Goal: Information Seeking & Learning: Understand process/instructions

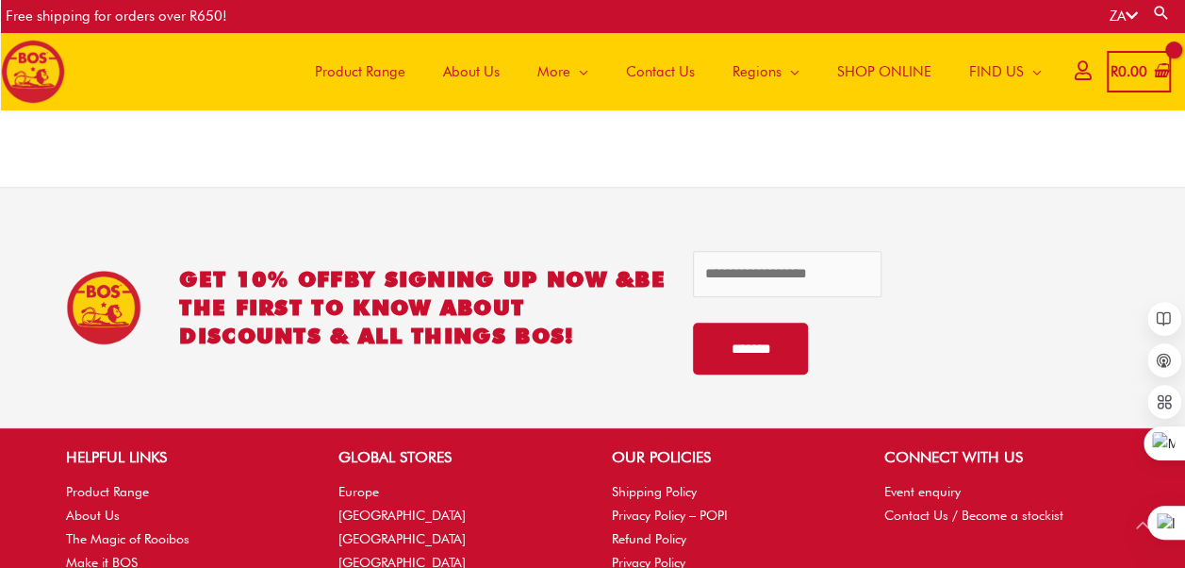
scroll to position [3949, 0]
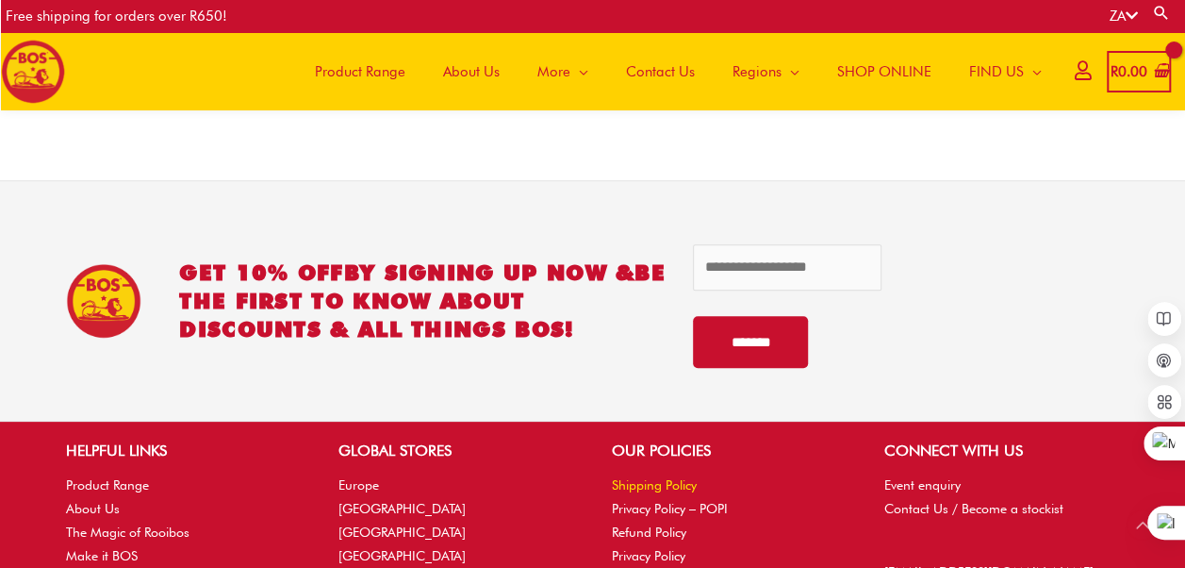
click at [656, 487] on link "Shipping Policy" at bounding box center [654, 484] width 85 height 15
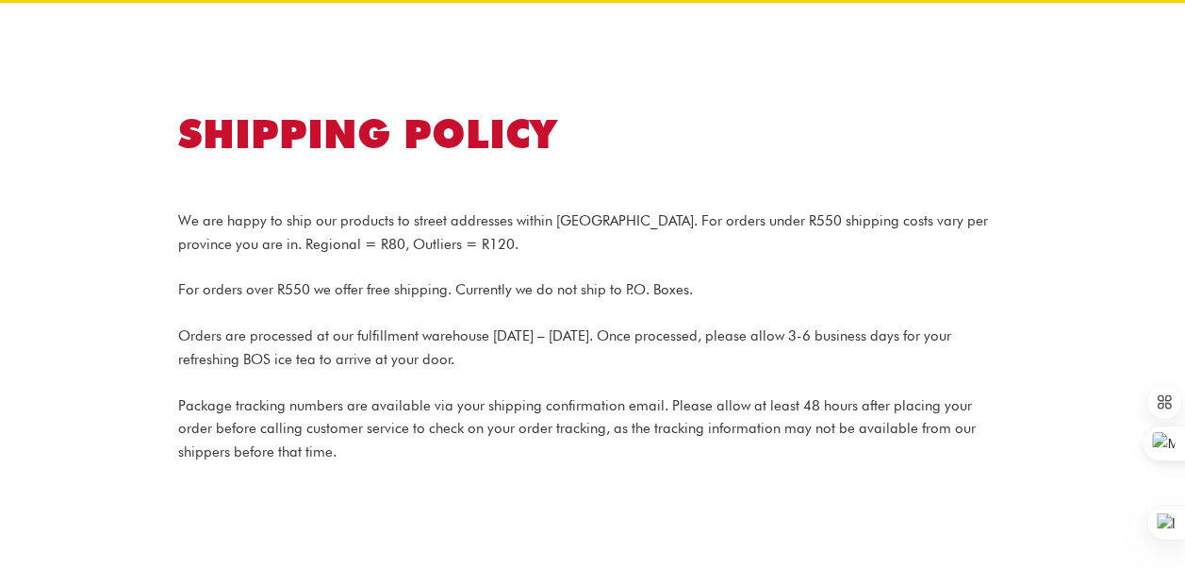
scroll to position [94, 0]
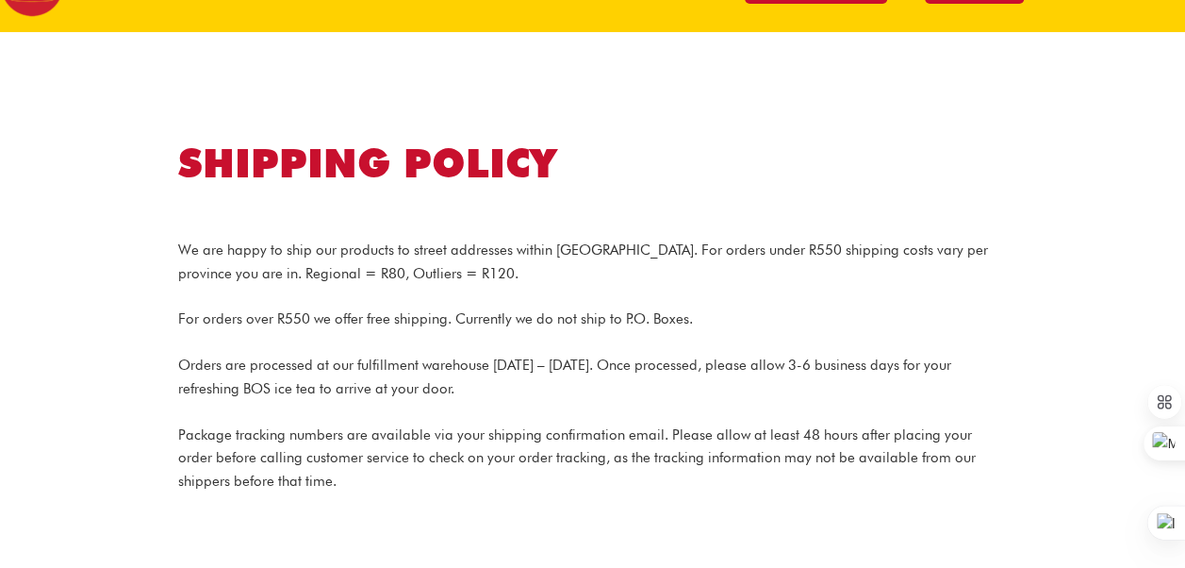
click at [503, 166] on h1 "SHIPPING POLICY" at bounding box center [593, 164] width 830 height 56
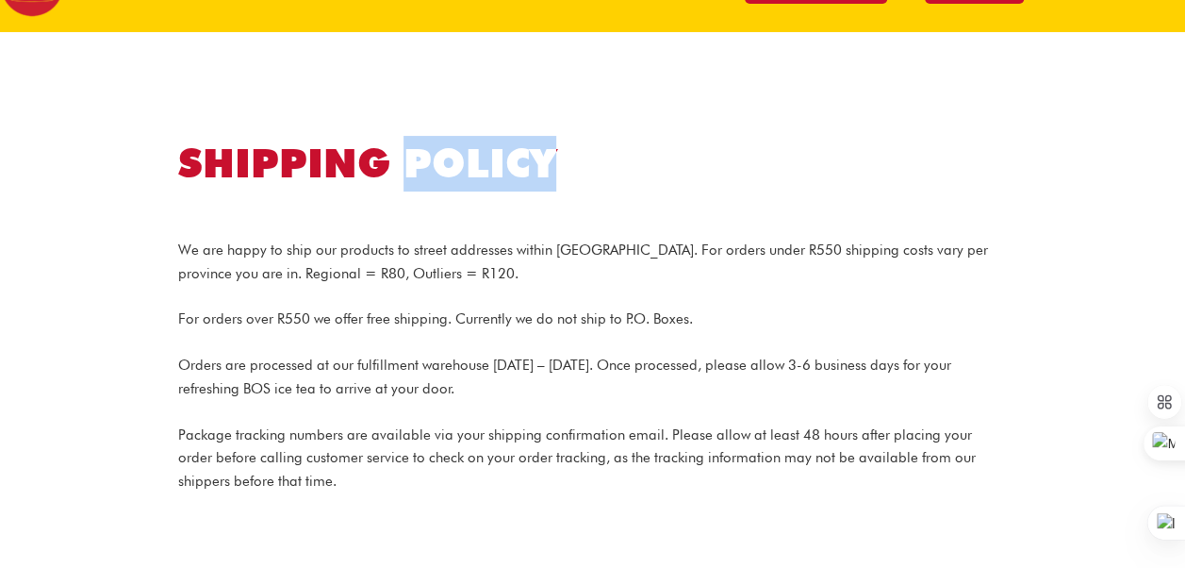
click at [503, 166] on h1 "SHIPPING POLICY" at bounding box center [593, 164] width 830 height 56
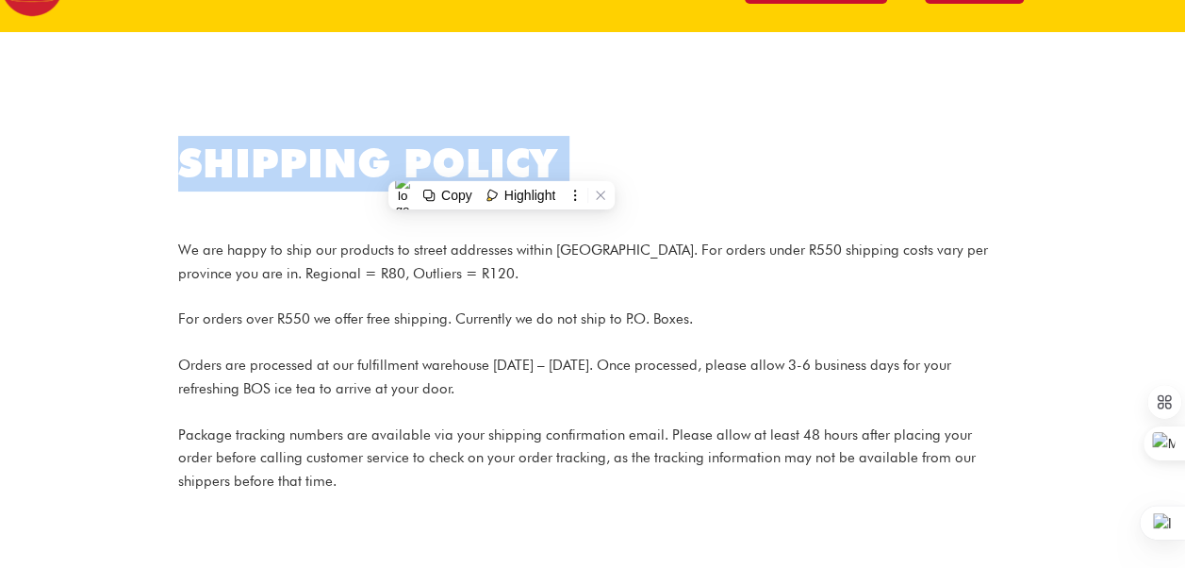
click at [503, 166] on h1 "SHIPPING POLICY" at bounding box center [593, 164] width 830 height 56
click at [178, 252] on p "We are happy to ship our products to street addresses within South Africa. For …" at bounding box center [593, 262] width 830 height 47
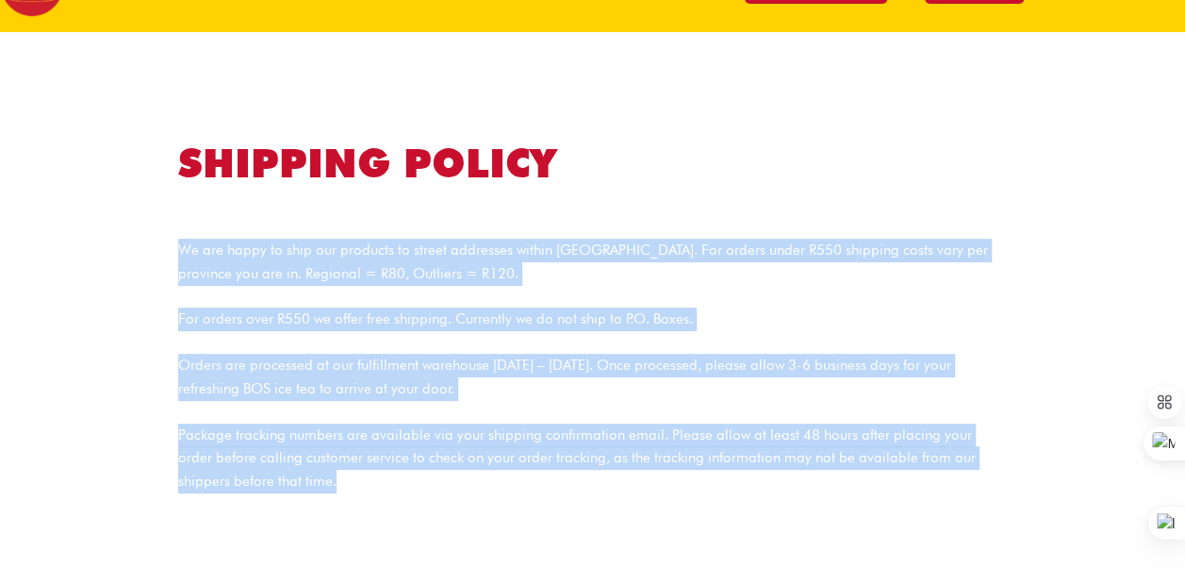
drag, startPoint x: 181, startPoint y: 249, endPoint x: 292, endPoint y: 488, distance: 264.0
click at [292, 488] on div "We are happy to ship our products to street addresses within South Africa. For …" at bounding box center [593, 351] width 830 height 283
copy div "We are happy to ship our products to street addresses within South Africa. For …"
click at [562, 230] on div "We are happy to ship our products to street addresses within South Africa. For …" at bounding box center [593, 351] width 830 height 283
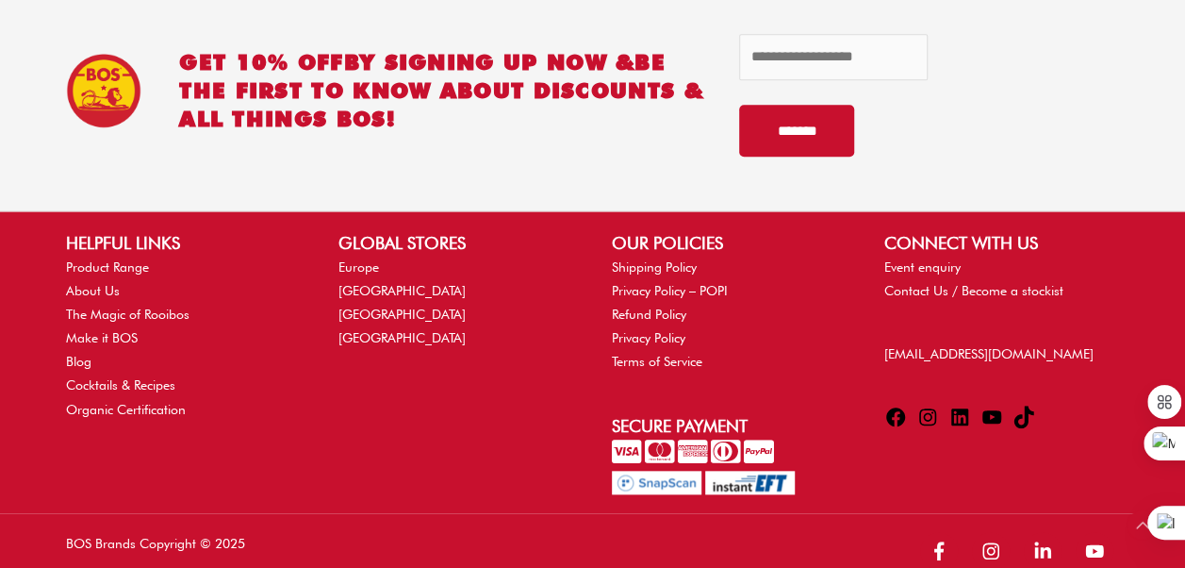
scroll to position [767, 0]
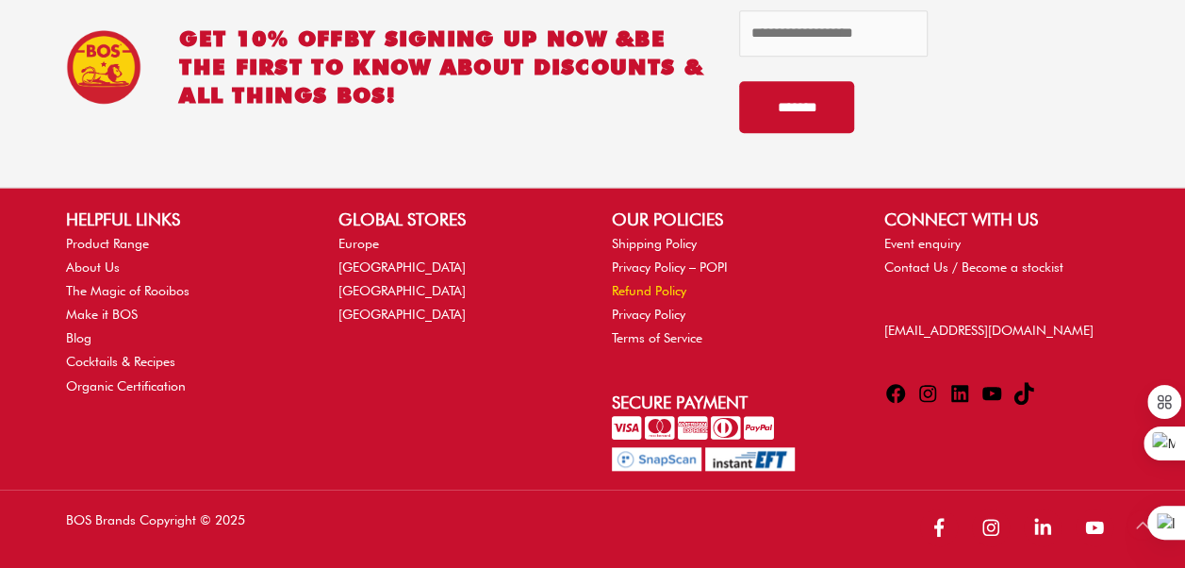
click at [634, 288] on link "Refund Policy" at bounding box center [649, 290] width 74 height 15
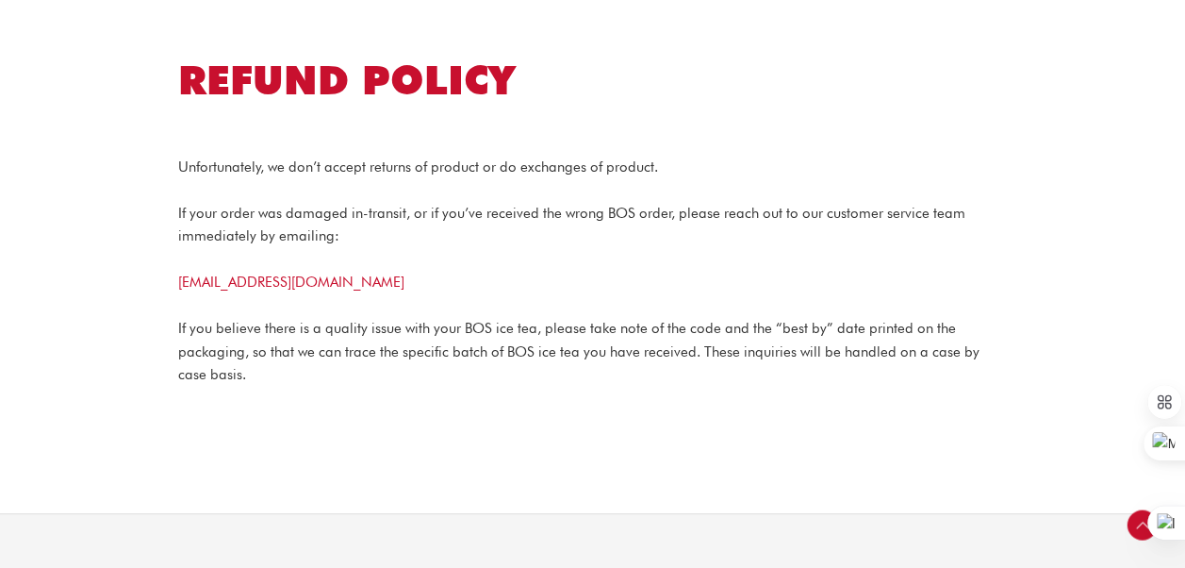
scroll to position [94, 0]
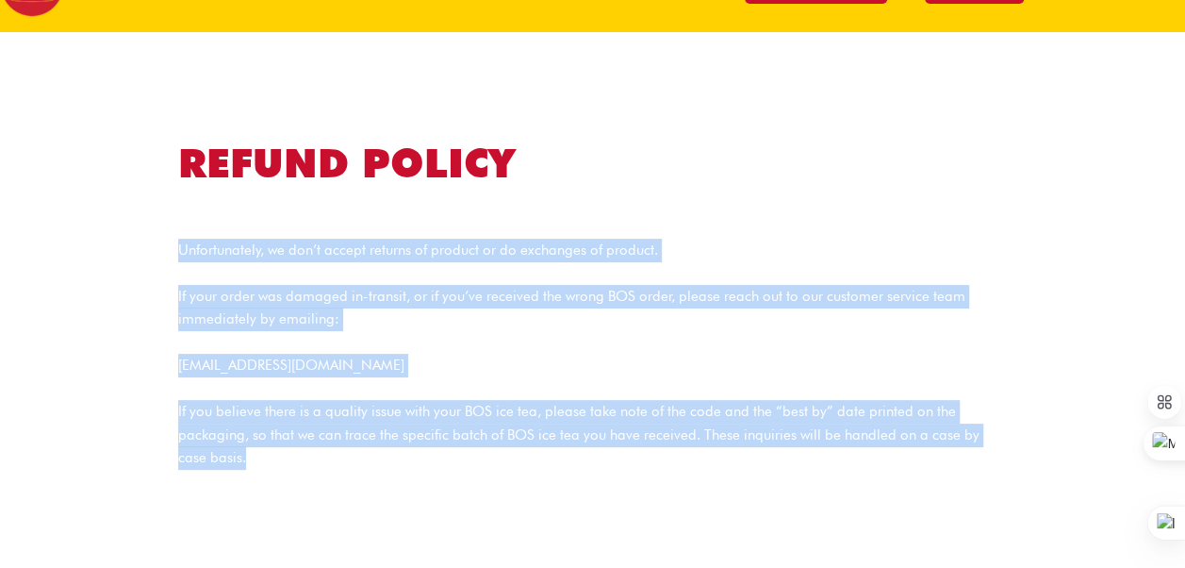
drag, startPoint x: 179, startPoint y: 251, endPoint x: 233, endPoint y: 449, distance: 205.1
click at [233, 449] on div "Unfortunately, we don’t accept returns of product or do exchanges of product. I…" at bounding box center [593, 339] width 830 height 259
copy div "Unfortunately, we don’t accept returns of product or do exchanges of product. I…"
click at [496, 354] on p "onlineorders@bosbrands.com" at bounding box center [593, 366] width 830 height 24
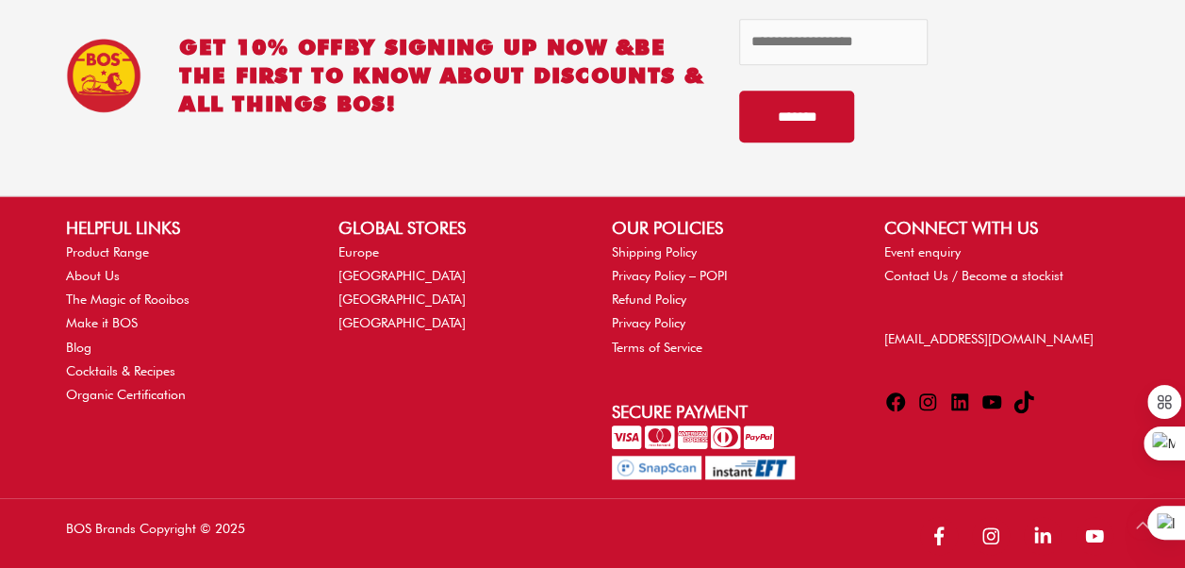
scroll to position [745, 0]
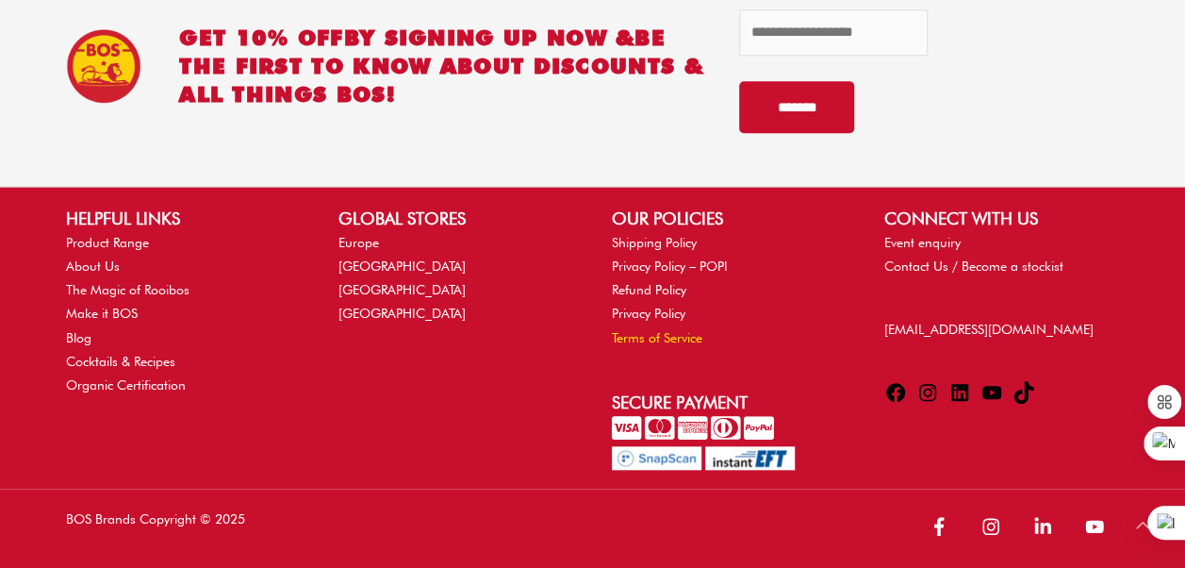
click at [639, 330] on link "Terms of Service" at bounding box center [657, 337] width 91 height 15
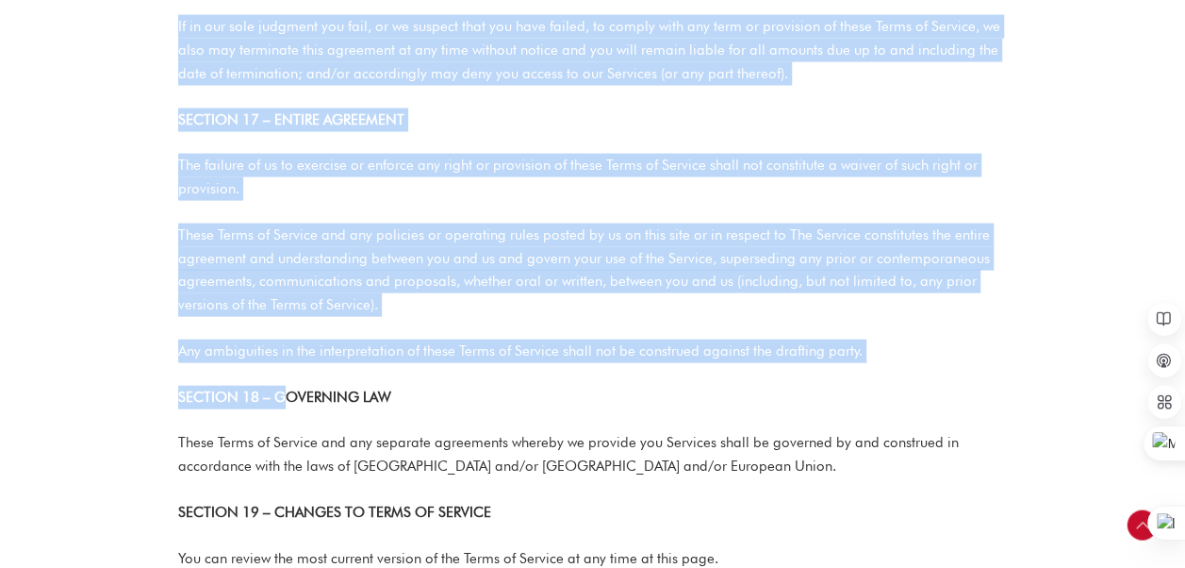
scroll to position [5751, 0]
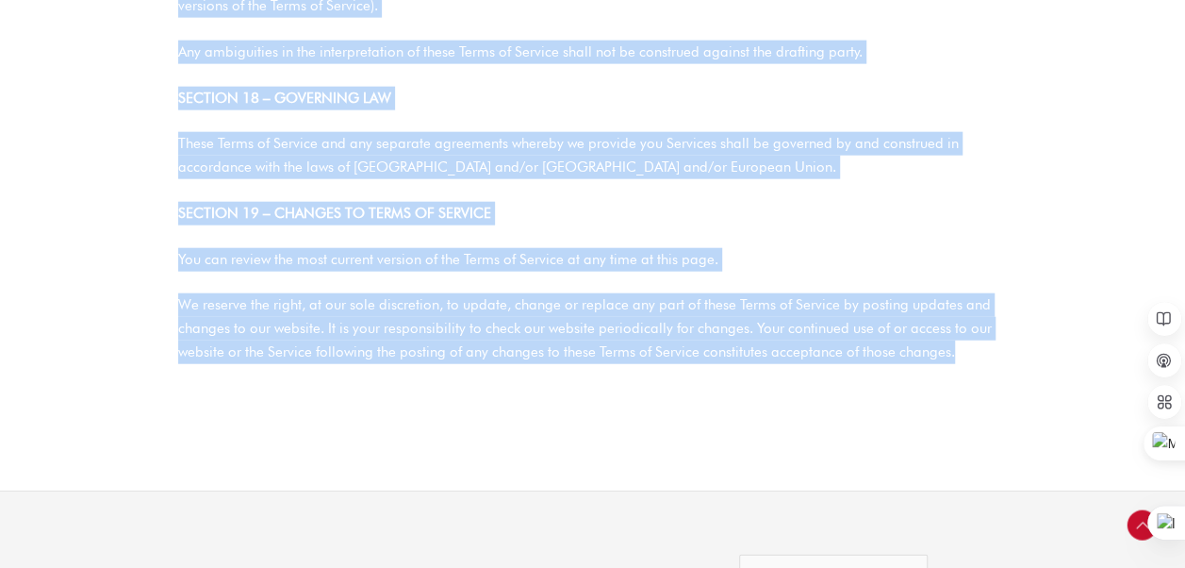
drag, startPoint x: 185, startPoint y: 266, endPoint x: 1013, endPoint y: 288, distance: 828.1
copy div "LOREM IP DOLORSI Amet consect ad elitsedd ei TEM. Incididunt utl etdo, mag aliq…"
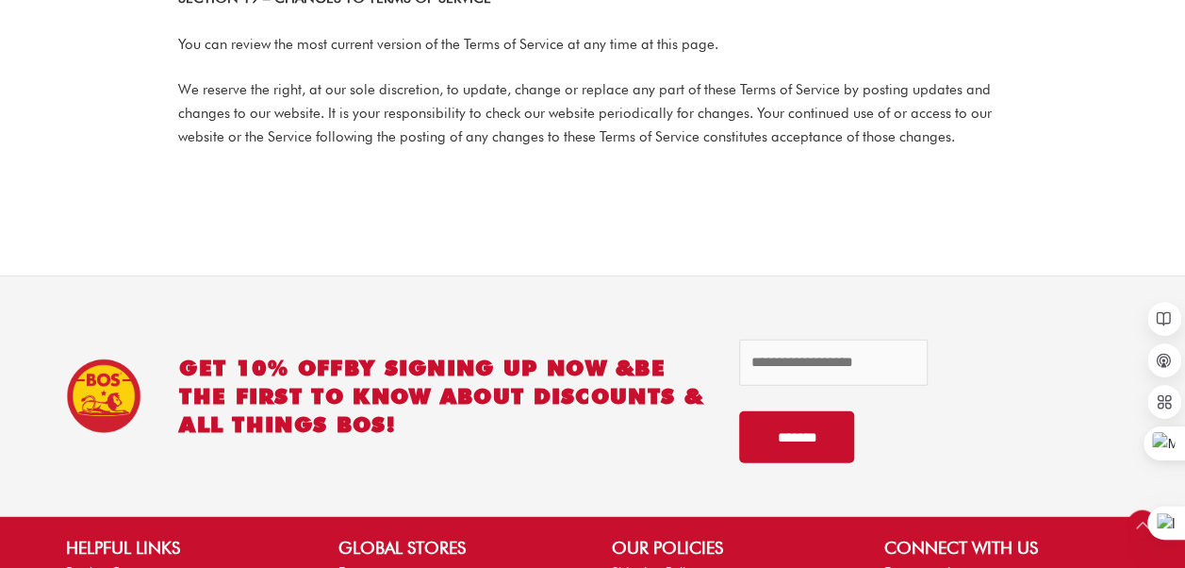
scroll to position [6128, 0]
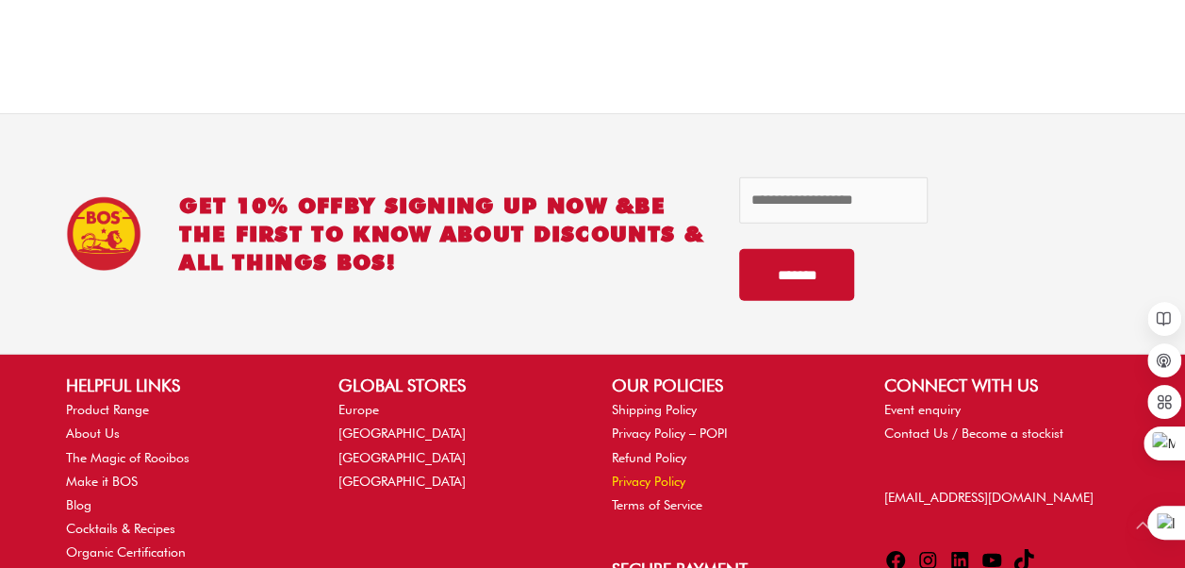
click at [651, 473] on link "Privacy Policy" at bounding box center [649, 480] width 74 height 15
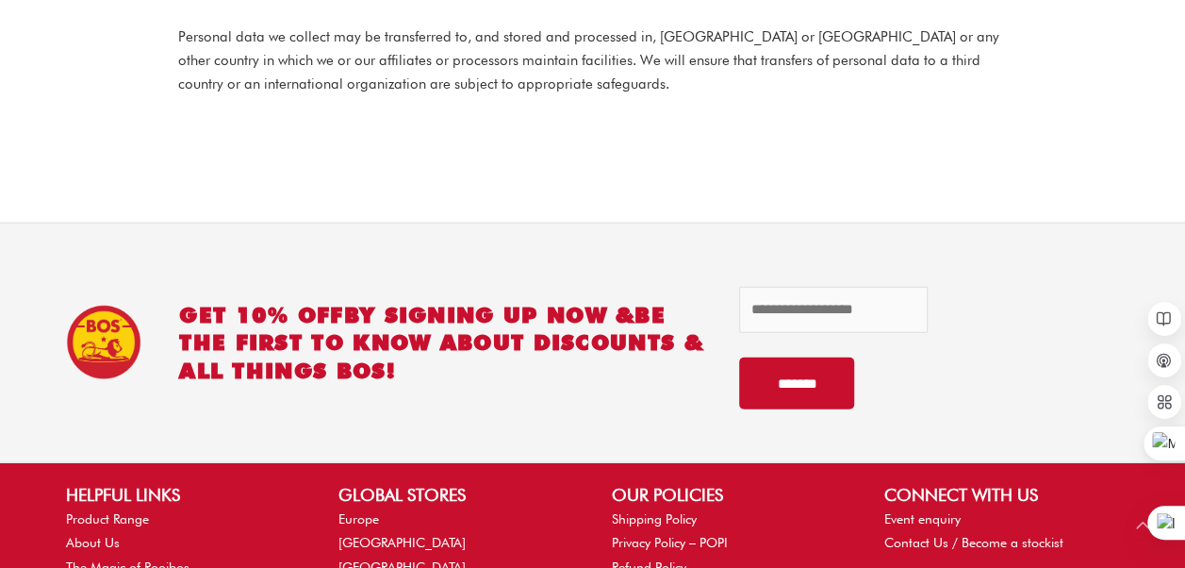
scroll to position [5845, 0]
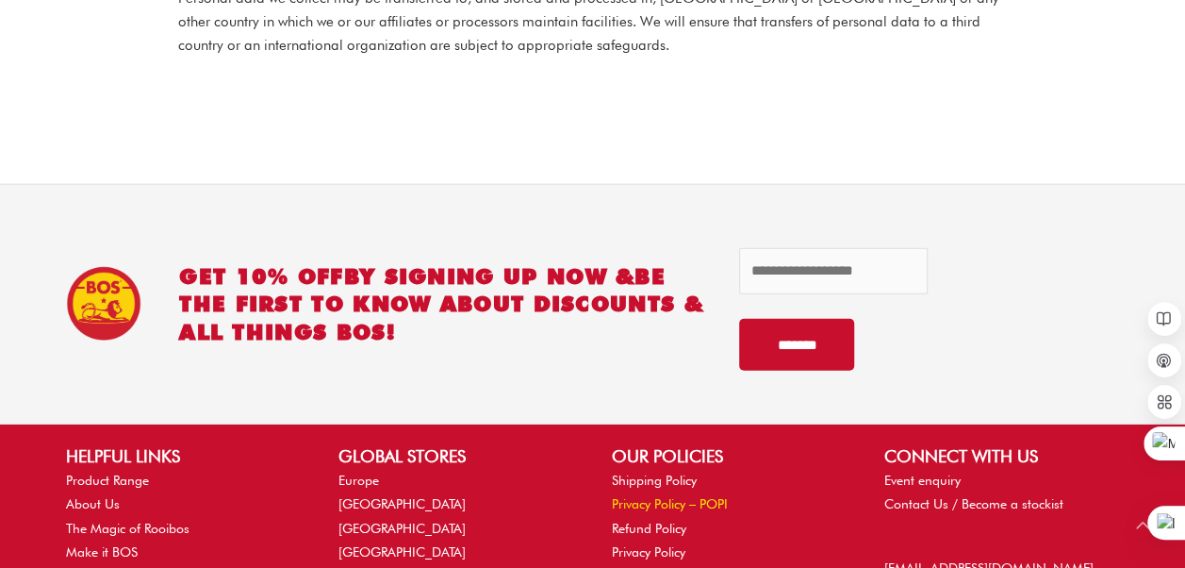
click at [651, 496] on link "Privacy Policy – POPI" at bounding box center [670, 503] width 116 height 15
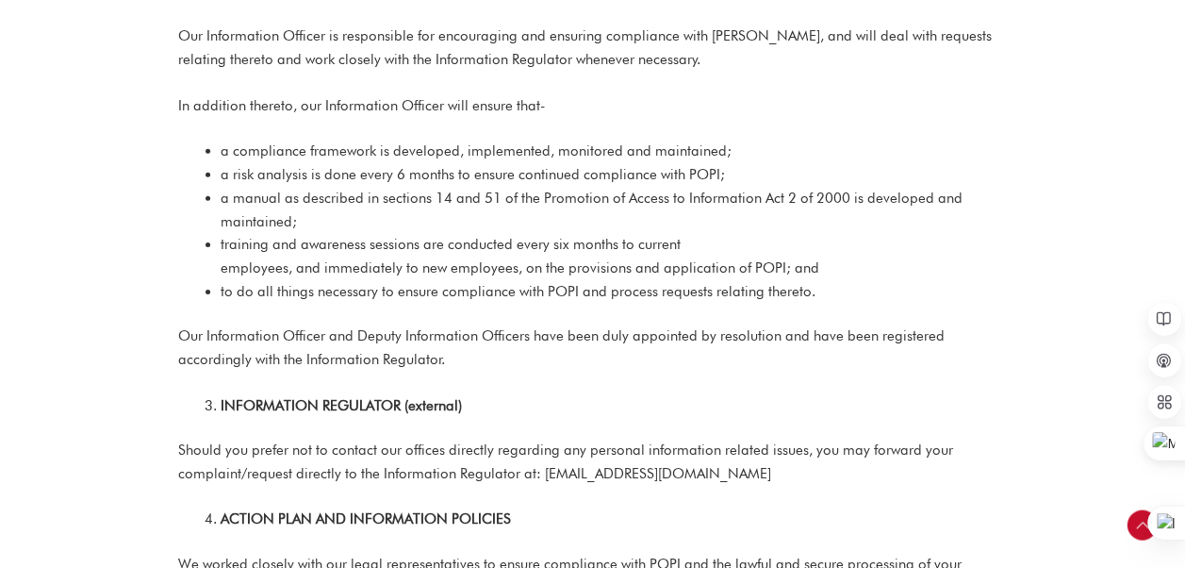
scroll to position [2923, 0]
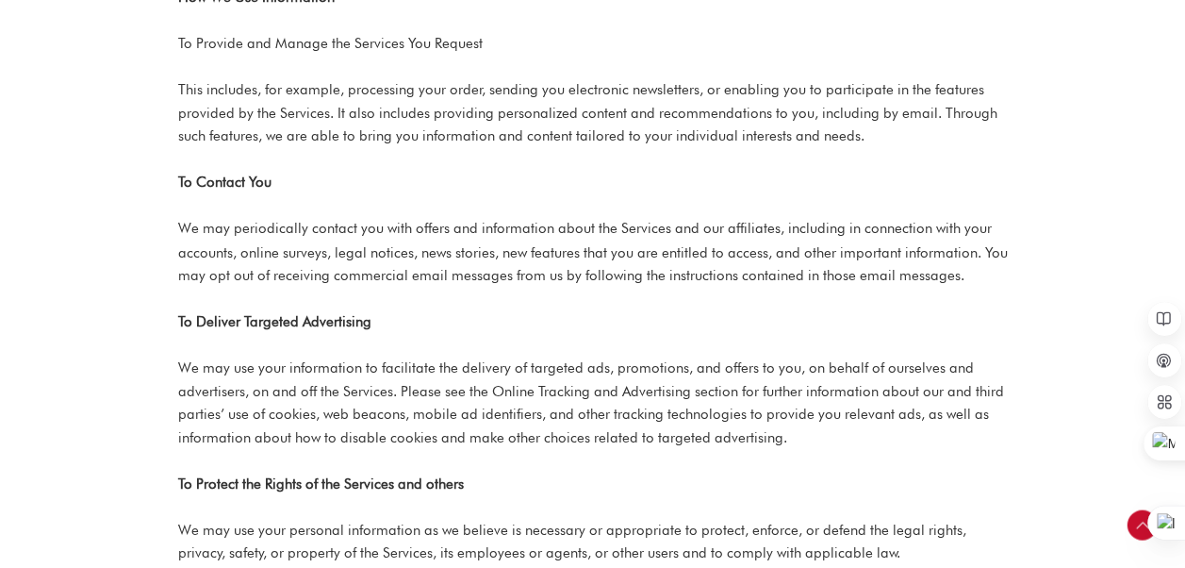
scroll to position [1320, 0]
